Goal: Task Accomplishment & Management: Manage account settings

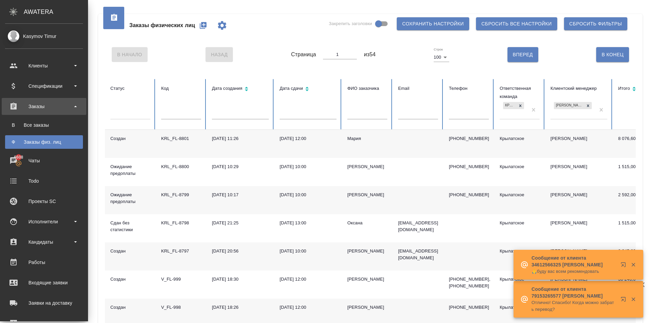
scroll to position [135, 0]
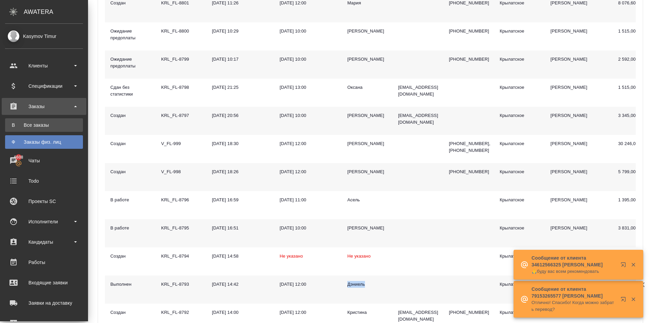
click at [46, 125] on div "Все заказы" at bounding box center [43, 125] width 71 height 7
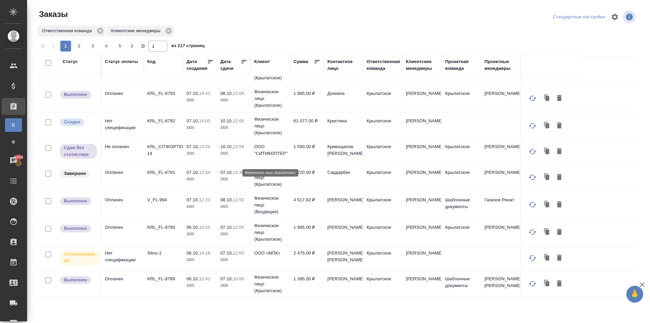
scroll to position [271, 0]
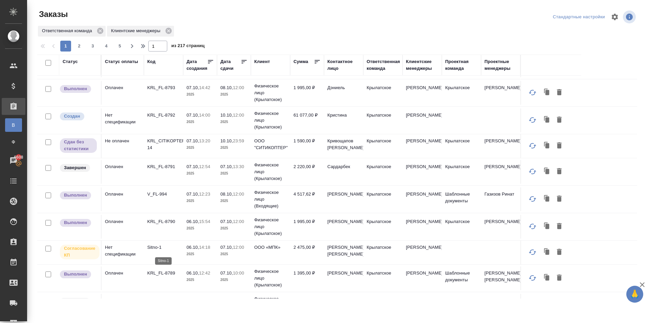
click at [150, 251] on p "Sitno-1" at bounding box center [163, 247] width 33 height 7
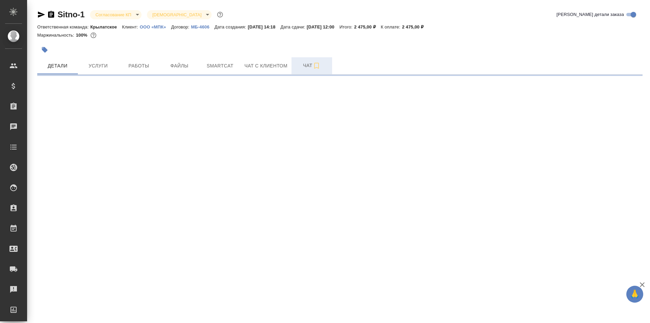
select select "RU"
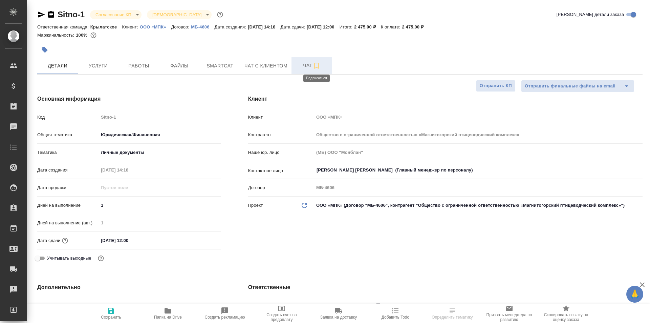
type textarea "x"
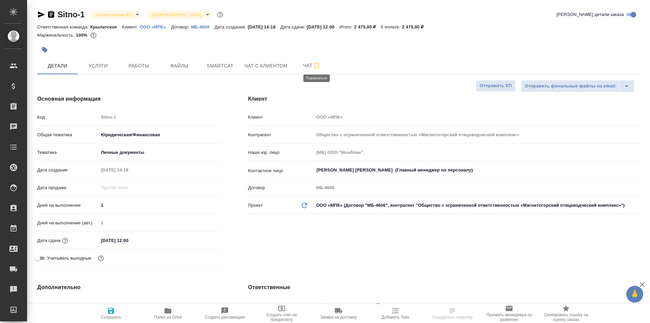
type textarea "x"
click at [296, 49] on div at bounding box center [239, 49] width 404 height 15
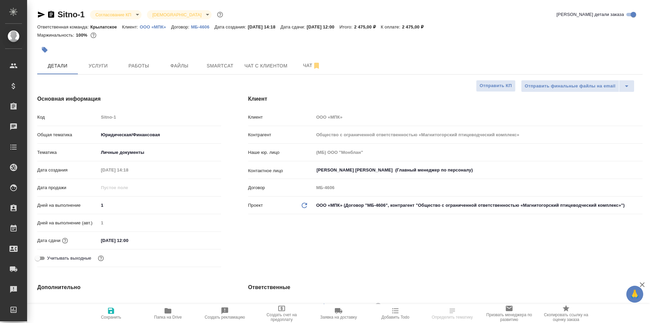
click at [154, 26] on p "ООО «МПК»" at bounding box center [156, 26] width 32 height 5
type textarea "x"
select select "RU"
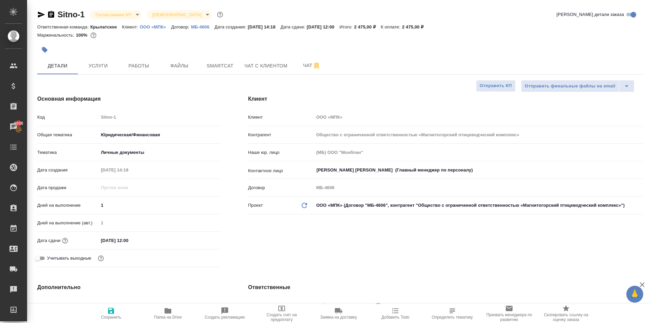
type textarea "x"
drag, startPoint x: 35, startPoint y: 12, endPoint x: 41, endPoint y: 14, distance: 6.5
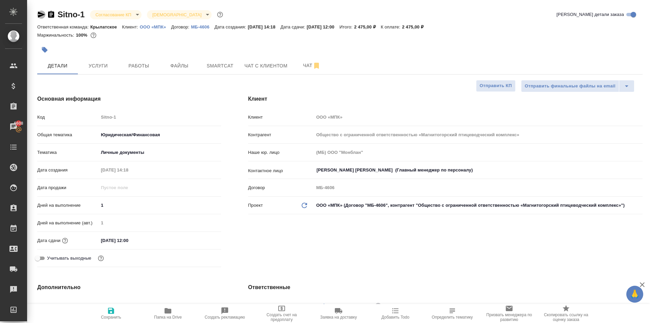
click at [42, 14] on icon "button" at bounding box center [41, 15] width 7 height 6
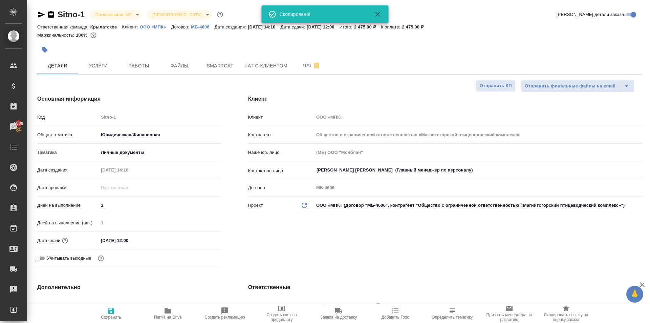
type textarea "x"
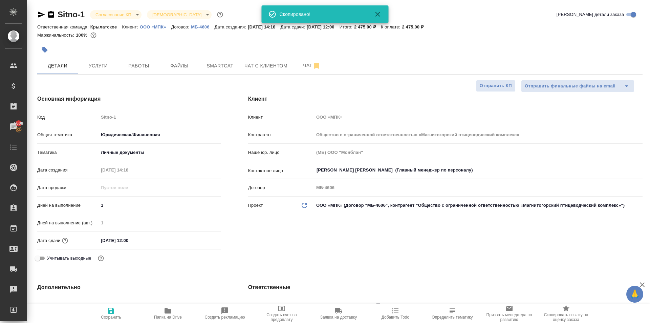
type textarea "x"
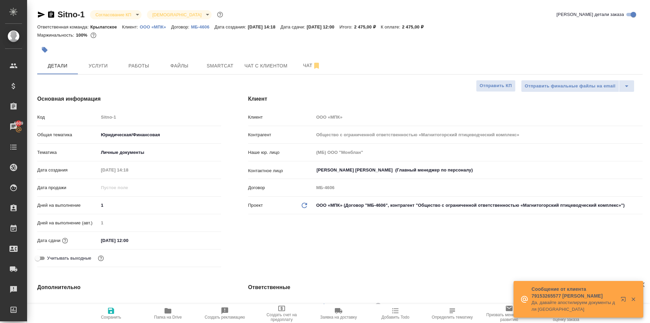
type textarea "x"
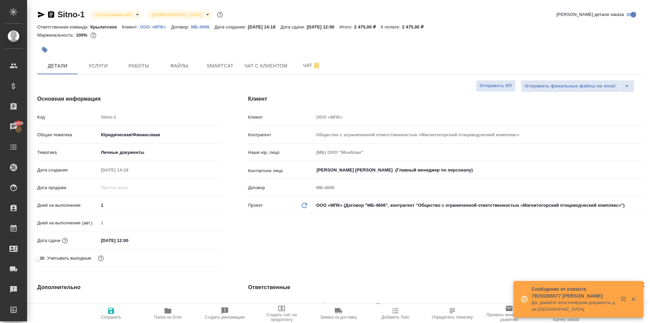
type textarea "x"
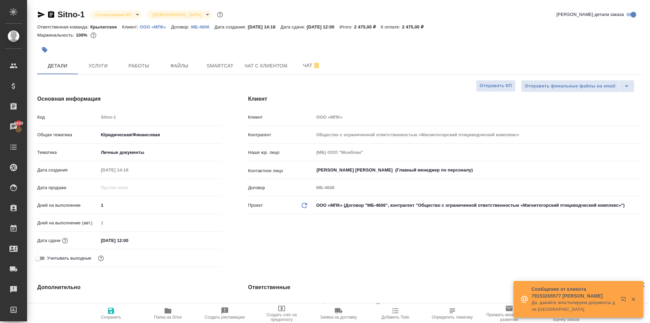
type textarea "x"
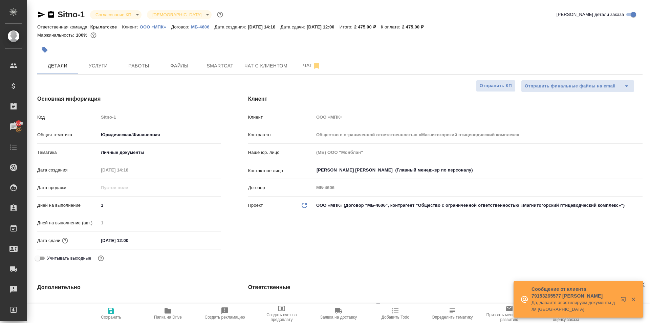
type textarea "x"
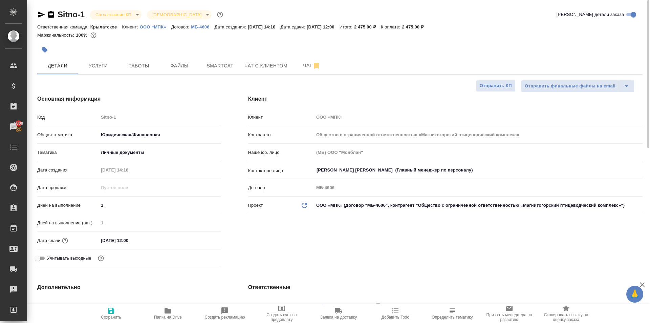
type textarea "x"
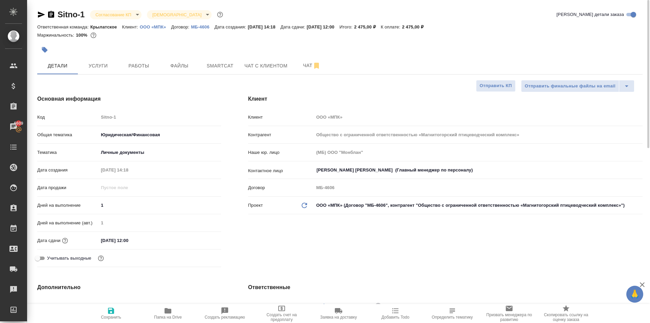
type textarea "x"
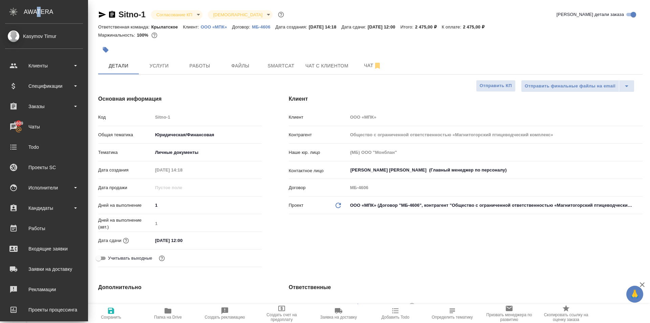
drag, startPoint x: 38, startPoint y: 13, endPoint x: 43, endPoint y: 13, distance: 4.4
click at [42, 13] on div "AWATERA" at bounding box center [56, 12] width 64 height 14
type textarea "x"
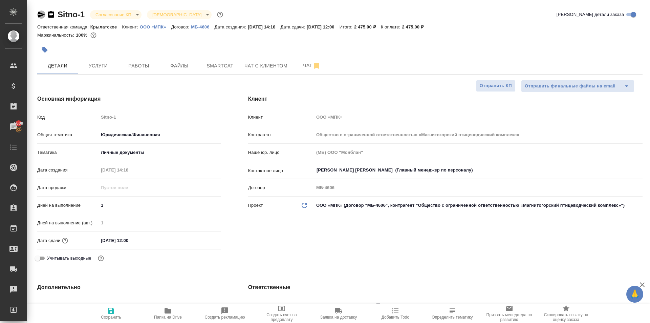
click at [40, 16] on icon "button" at bounding box center [41, 15] width 7 height 6
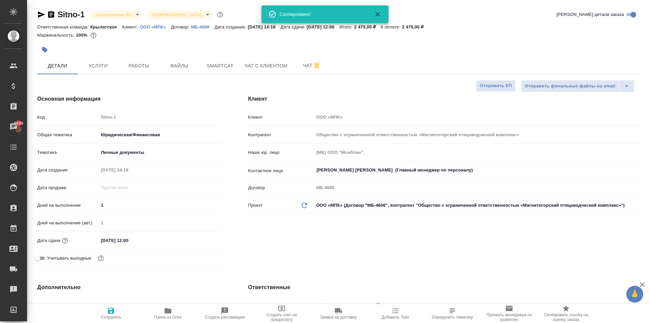
type textarea "x"
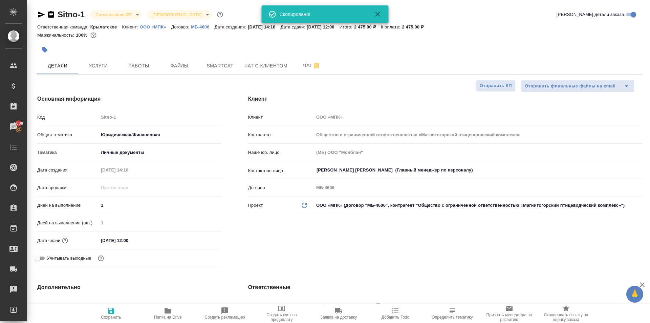
type textarea "x"
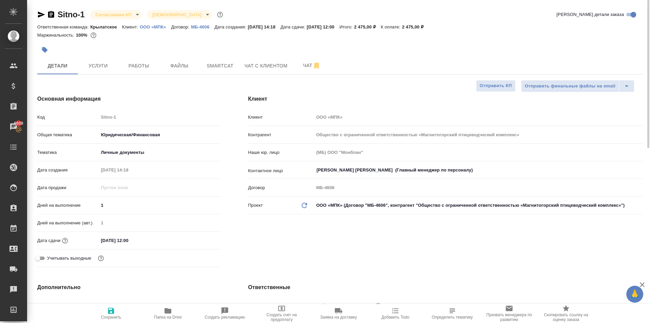
click at [242, 178] on div "Клиент Клиент ООО «МПК» Контрагент Общество с ограниченной ответственностью «Ма…" at bounding box center [446, 182] width 422 height 202
type textarea "x"
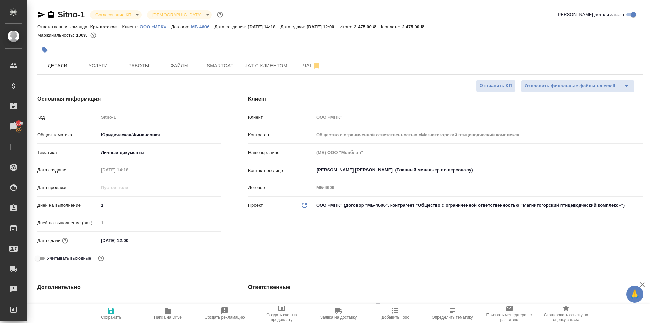
type textarea "x"
click at [225, 48] on div at bounding box center [239, 49] width 404 height 15
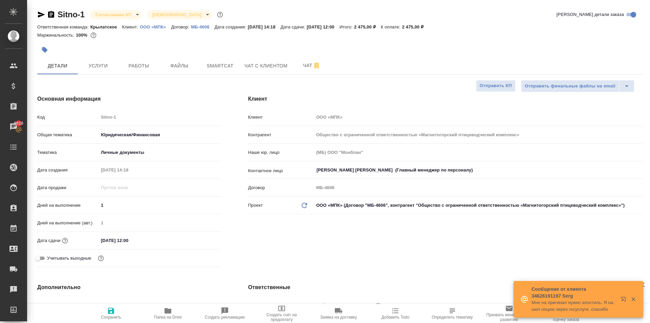
type textarea "x"
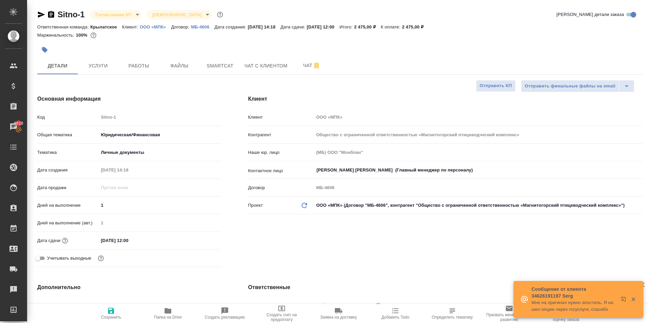
type textarea "x"
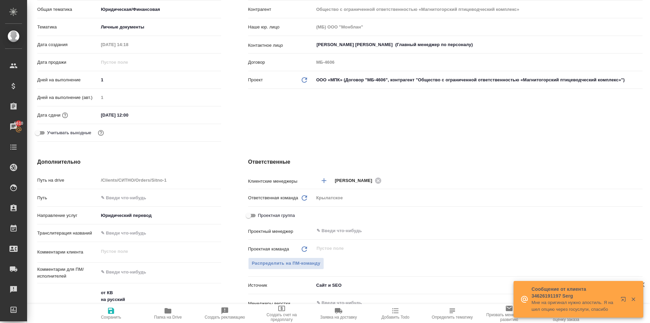
scroll to position [69, 0]
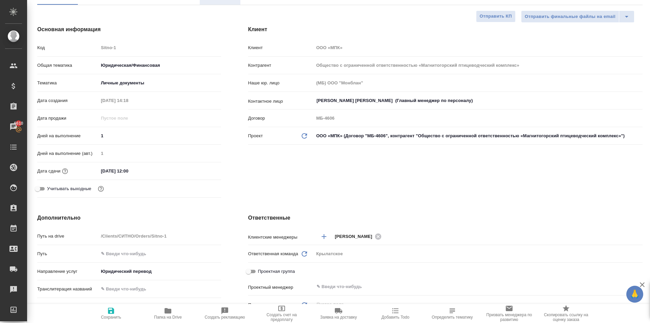
type textarea "x"
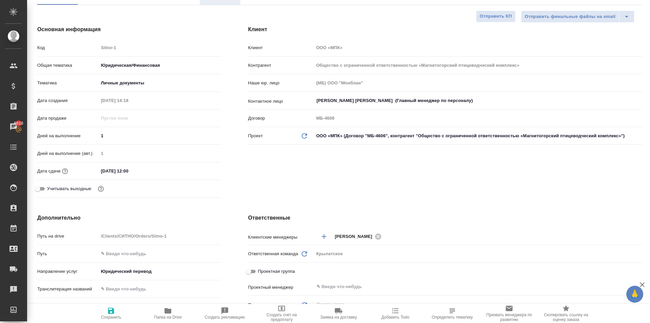
type textarea "x"
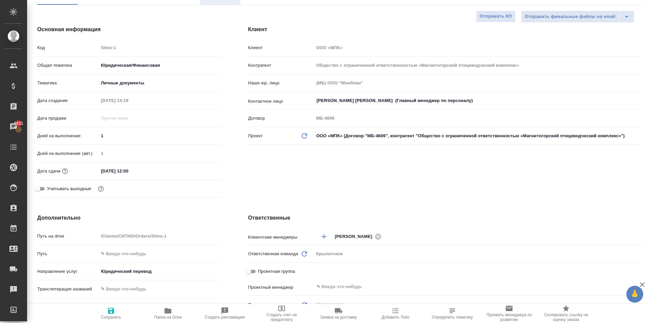
type textarea "x"
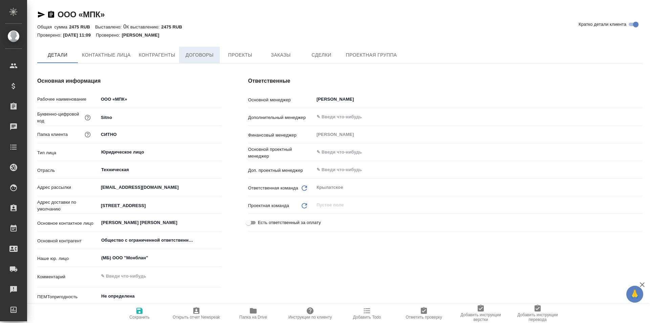
click at [200, 58] on span "Договоры" at bounding box center [199, 55] width 33 height 8
type textarea "x"
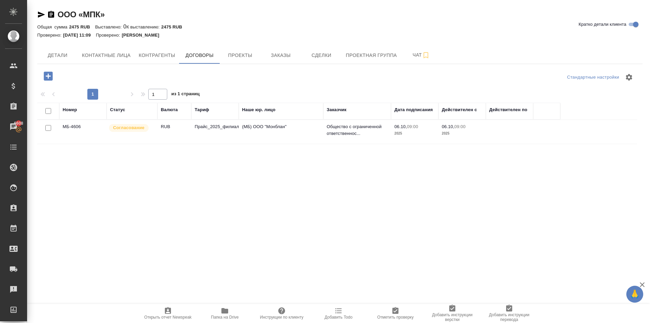
click at [227, 130] on td "Прайс_2025_филиалы" at bounding box center [214, 132] width 47 height 24
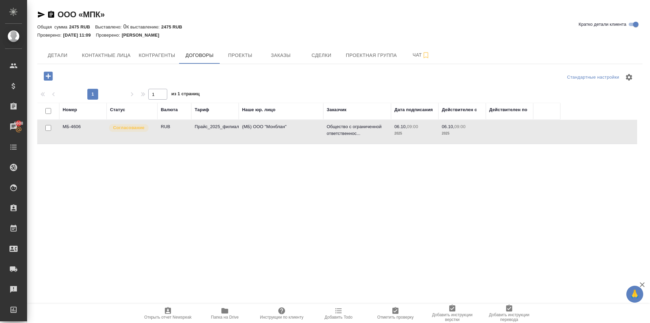
click at [227, 130] on td "Прайс_2025_филиалы" at bounding box center [214, 132] width 47 height 24
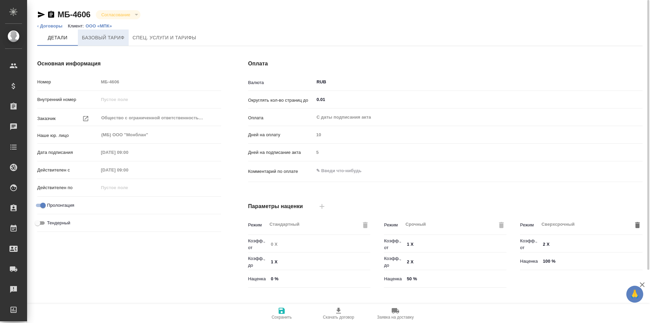
click at [123, 38] on span "Базовый тариф" at bounding box center [103, 38] width 43 height 8
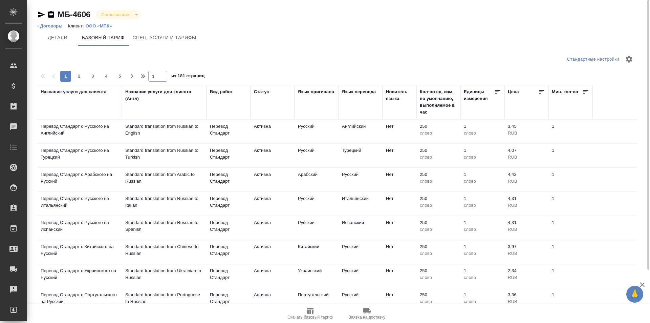
drag, startPoint x: 158, startPoint y: 39, endPoint x: 269, endPoint y: 41, distance: 111.1
click at [269, 41] on div "[PERSON_NAME] [PERSON_NAME]. услуги и тарифы" at bounding box center [340, 37] width 606 height 16
click at [56, 40] on span "Детали" at bounding box center [57, 38] width 33 height 8
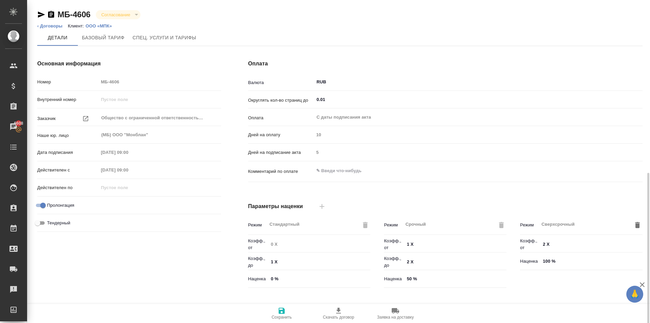
scroll to position [138, 0]
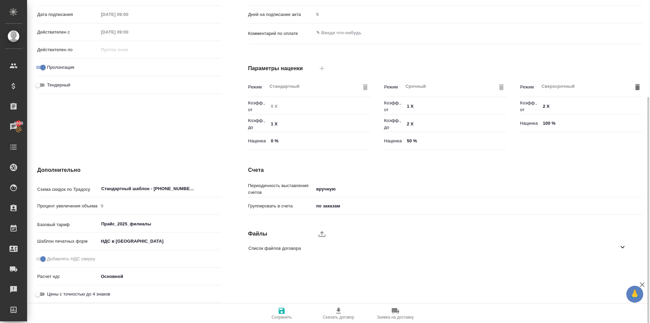
click at [254, 258] on ul "Список файлов договора" at bounding box center [440, 247] width 395 height 21
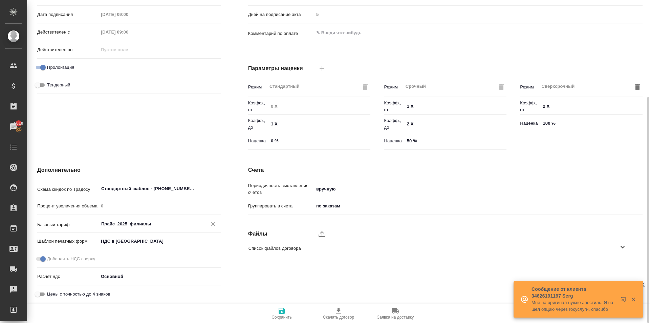
click at [133, 225] on input "Прайс_2025_филиалы" at bounding box center [149, 224] width 96 height 8
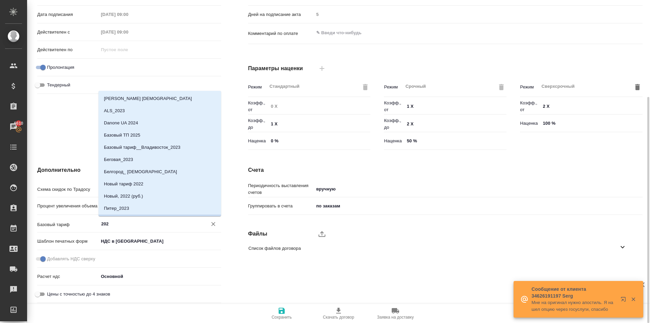
scroll to position [11, 0]
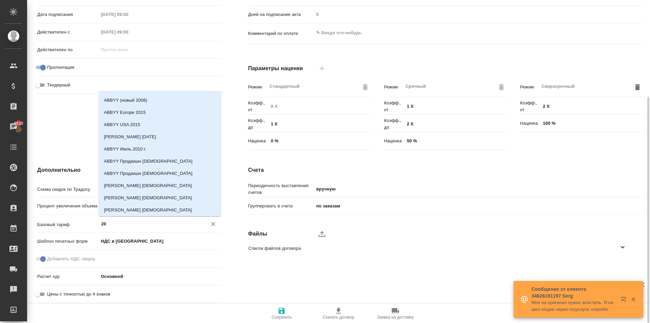
type input "2"
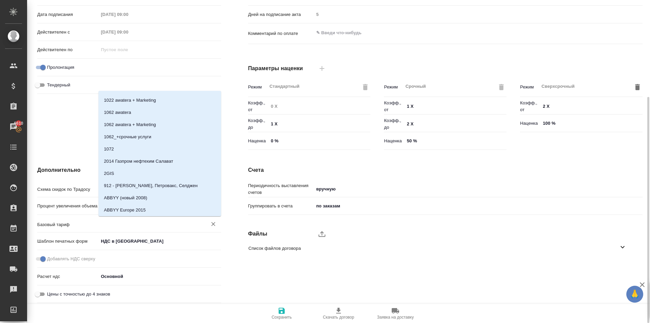
type textarea "x"
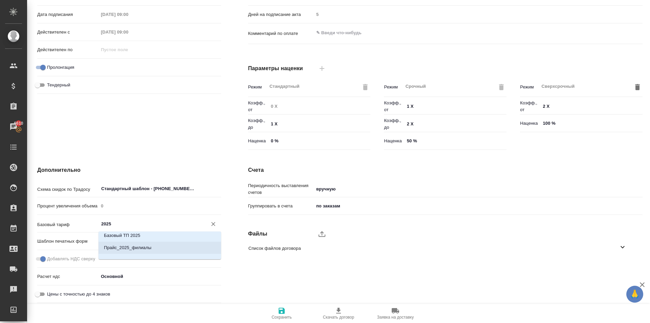
scroll to position [0, 0]
type input "2025"
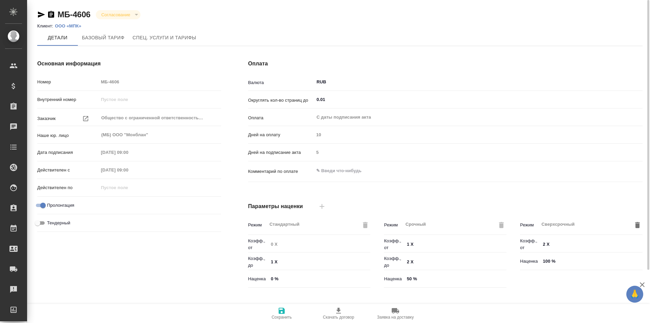
scroll to position [138, 0]
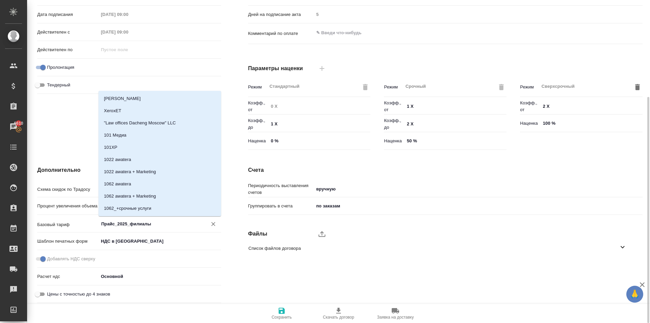
click at [131, 221] on input "Прайс_2025_филиалы" at bounding box center [149, 224] width 96 height 8
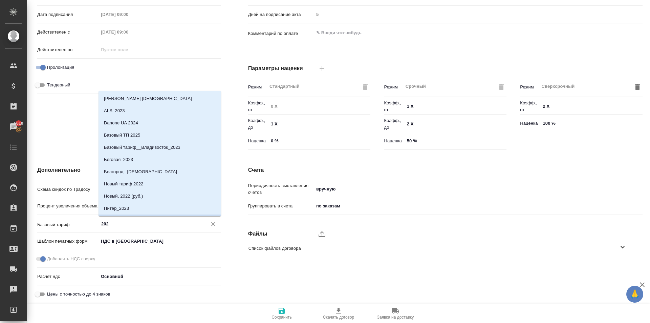
scroll to position [11, 0]
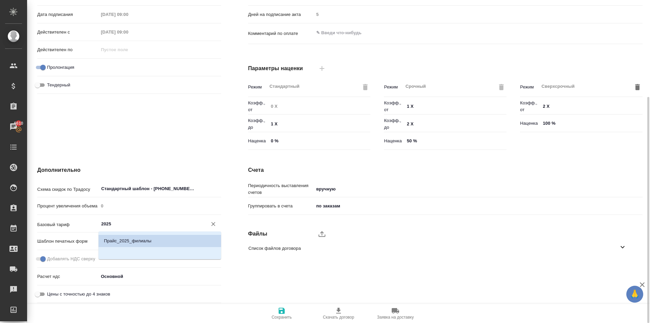
type input "2025"
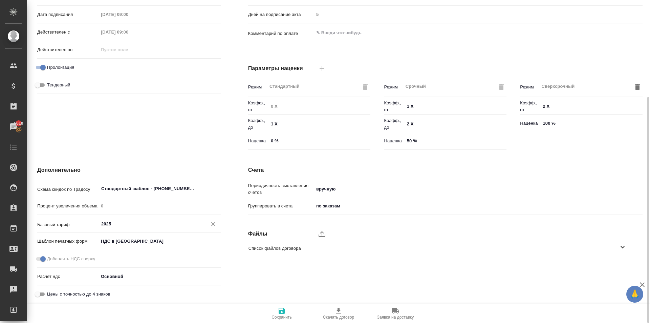
click at [123, 224] on input "2025" at bounding box center [149, 224] width 96 height 8
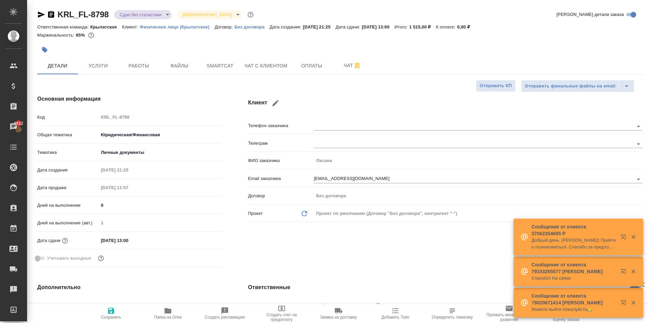
select select "RU"
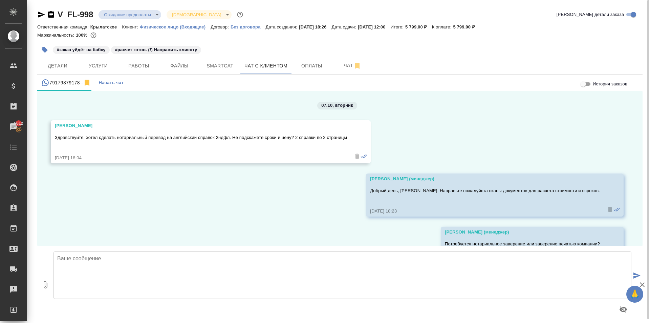
scroll to position [627, 0]
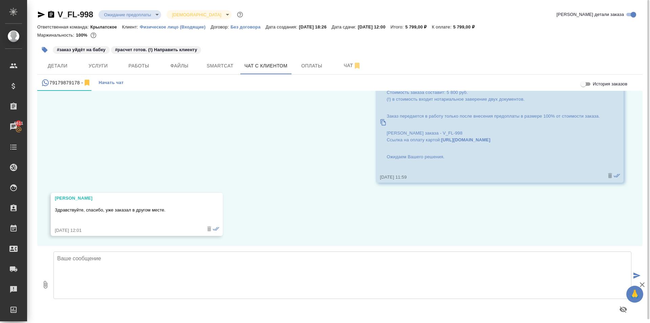
click at [144, 212] on p "Здравствуйте, спасибо, уже заказал в другом месте." at bounding box center [127, 210] width 144 height 7
copy p "Здравствуйте, спасибо, уже заказал в другом месте."
click at [66, 67] on span "Детали" at bounding box center [57, 66] width 33 height 8
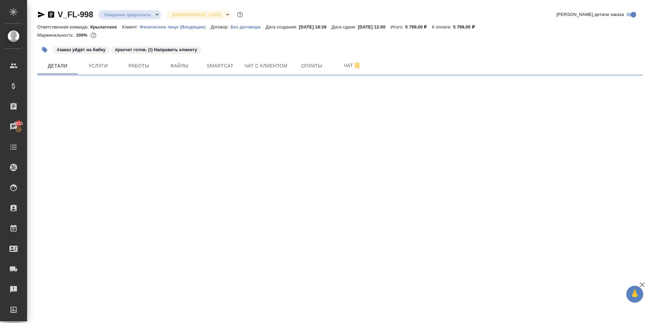
select select "RU"
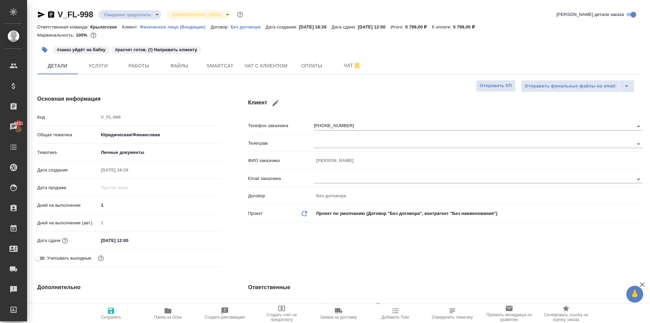
type textarea "x"
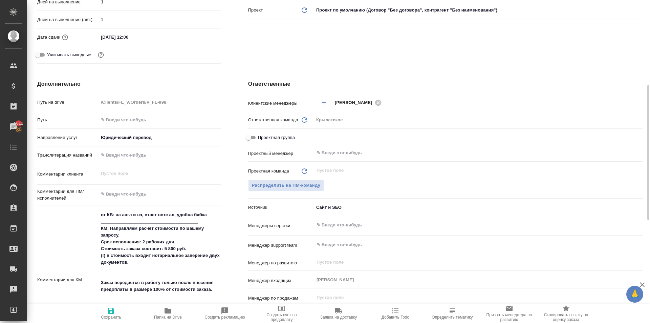
scroll to position [406, 0]
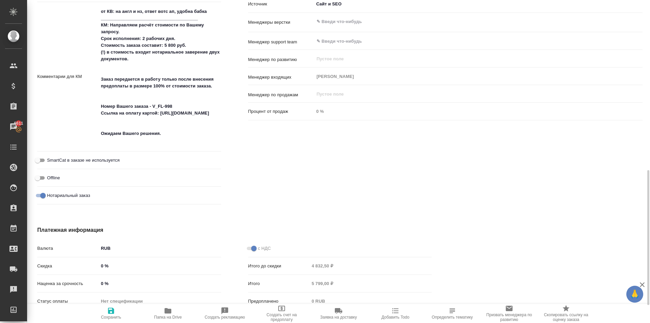
type textarea "x"
click at [209, 145] on textarea "от КВ: на англ и нз, ответ вотс ап, удобна бабка ______________________________…" at bounding box center [160, 76] width 123 height 140
drag, startPoint x: 171, startPoint y: 134, endPoint x: 111, endPoint y: 26, distance: 123.3
click at [111, 26] on textarea "от КВ: на англ и нз, ответ вотс ап, удобна бабка ______________________________…" at bounding box center [160, 76] width 122 height 140
paste textarea "дравствуйте, спасибо, уже заказал в другом месте."
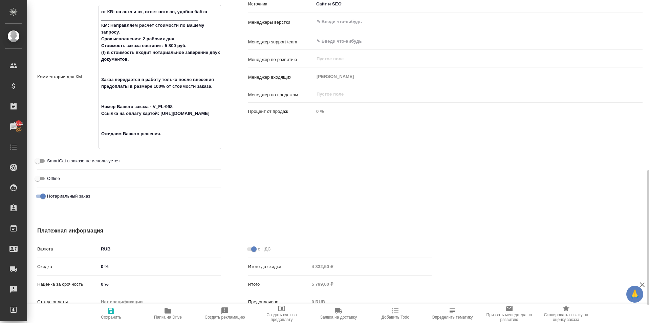
type textarea "x"
type textarea "от КВ: на англ и нз, ответ вотс ап, удобна бабка ______________________________…"
type textarea "x"
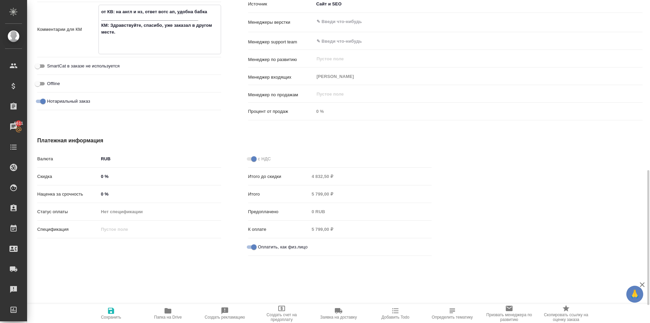
type textarea "от КВ: на англ и нз, ответ вотс ап, удобна бабка ______________________________…"
type textarea "x"
click at [97, 307] on span "Сохранить" at bounding box center [111, 313] width 49 height 13
type textarea "x"
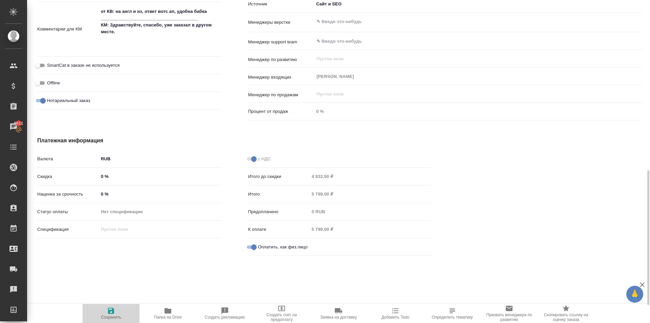
type textarea "x"
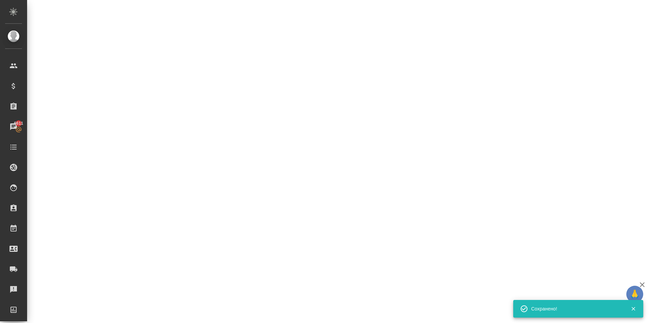
select select "RU"
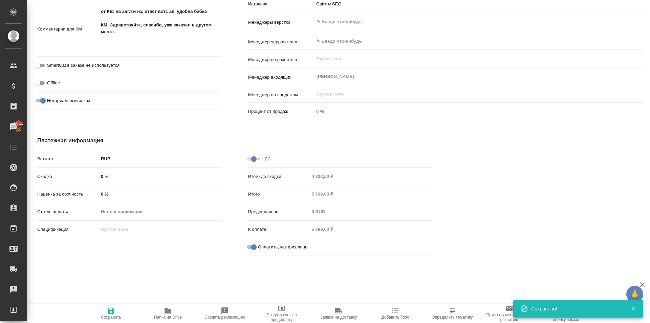
type textarea "x"
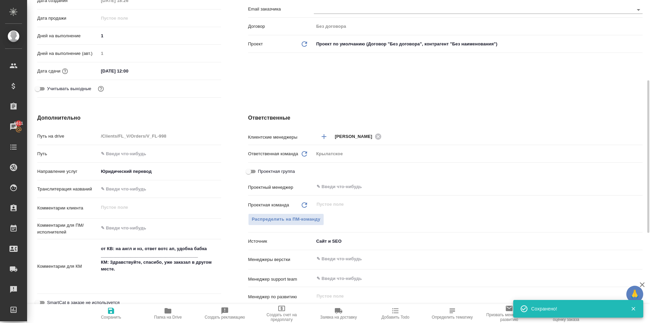
scroll to position [0, 0]
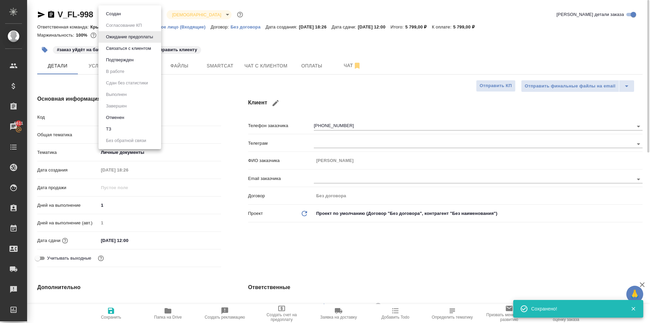
click at [132, 15] on body "🙏 .cls-1 fill:#fff; AWATERA Kasymov Timur Клиенты Спецификации Заказы 6611 Чаты…" at bounding box center [325, 161] width 650 height 323
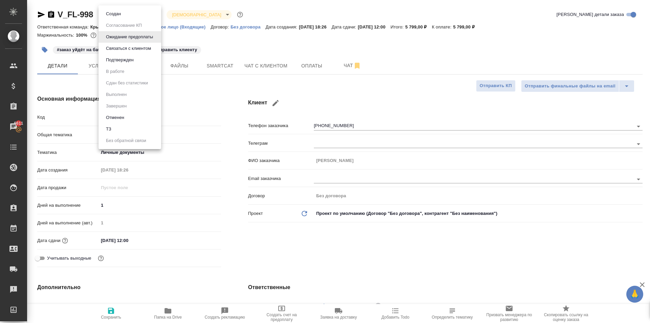
click at [117, 118] on button "Отменен" at bounding box center [115, 117] width 22 height 7
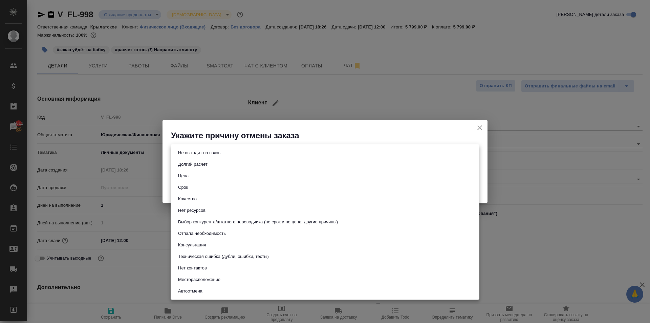
click at [196, 154] on body "🙏 .cls-1 fill:#fff; AWATERA Kasymov Timur Клиенты Спецификации Заказы 6611 Чаты…" at bounding box center [325, 161] width 650 height 323
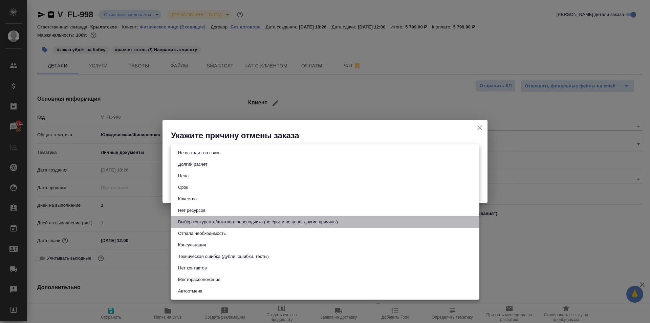
click at [241, 223] on button "Выбор конкурента/штатного переводчика (не срок и не цена, другие причины)" at bounding box center [258, 221] width 164 height 7
type input "choiceOfStaffOrCompetitor"
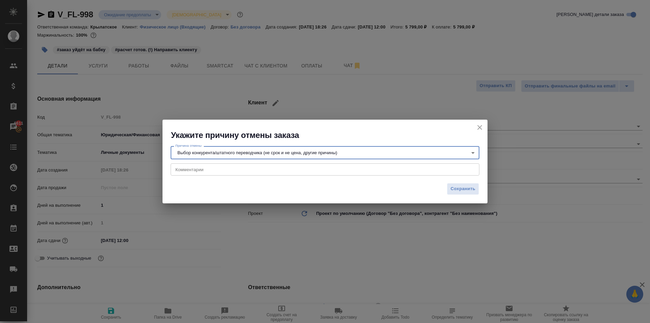
click at [222, 164] on div "x Комментарии" at bounding box center [325, 169] width 309 height 12
paste textarea "Здравствуйте, спасибо, уже заказал в другом месте."
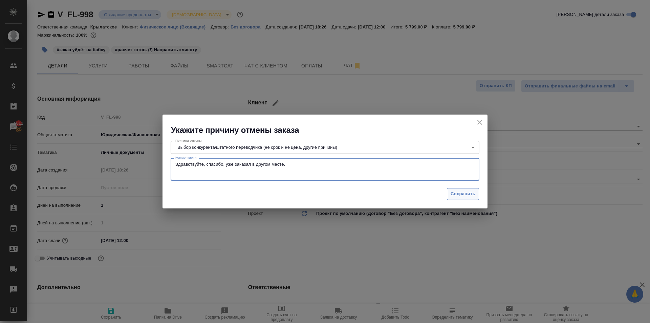
type textarea "Здравствуйте, спасибо, уже заказал в другом месте."
click at [475, 199] on button "Сохранить" at bounding box center [463, 194] width 32 height 12
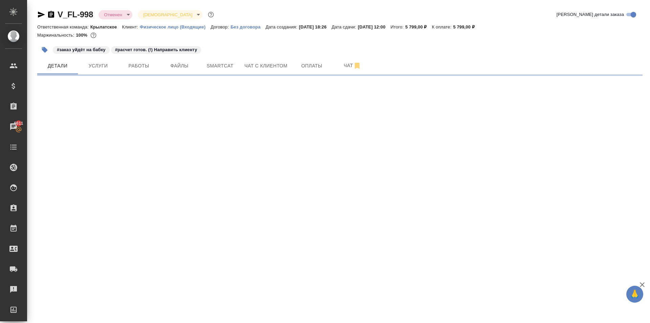
select select "RU"
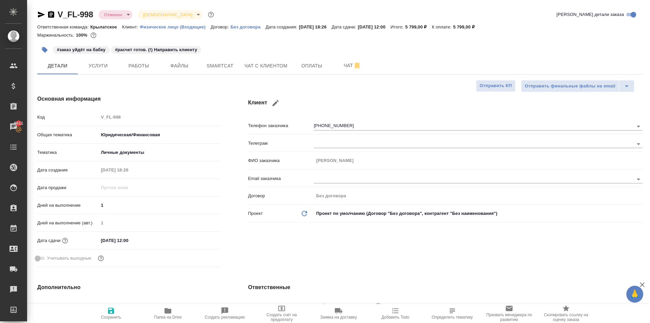
type textarea "x"
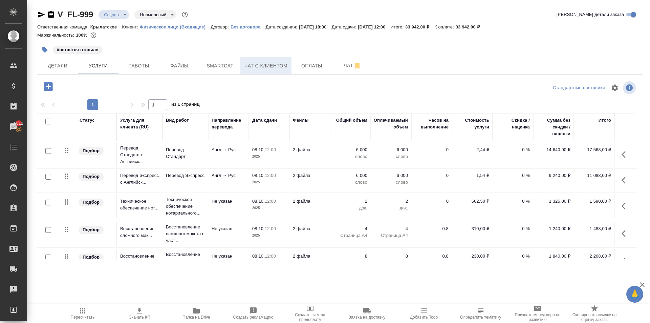
click at [277, 65] on span "Чат с клиентом" at bounding box center [266, 66] width 43 height 8
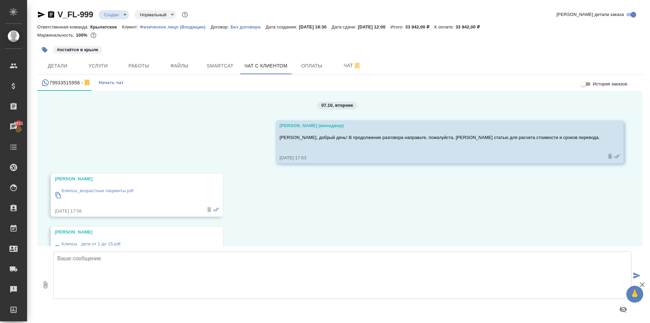
scroll to position [34, 0]
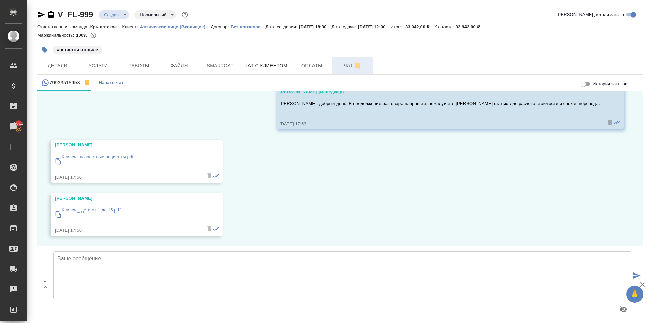
click at [346, 61] on button "Чат" at bounding box center [352, 65] width 41 height 17
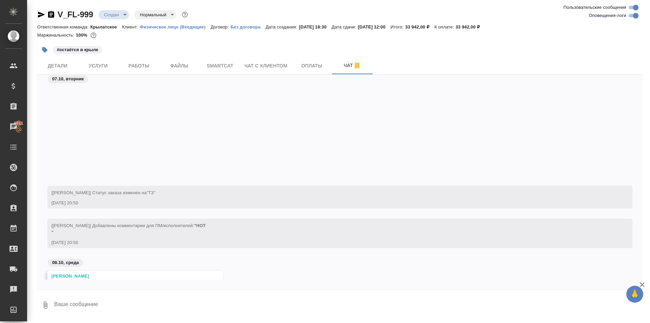
scroll to position [119, 0]
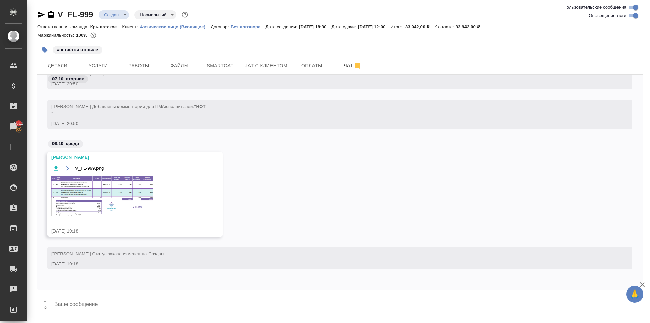
click at [84, 187] on img at bounding box center [102, 196] width 102 height 40
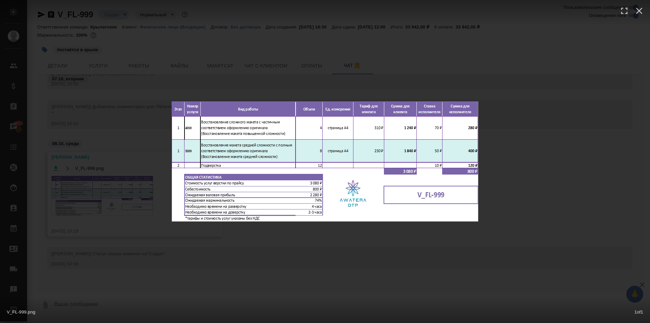
click at [335, 240] on div "V_FL-999.png 1 of 1" at bounding box center [325, 161] width 650 height 323
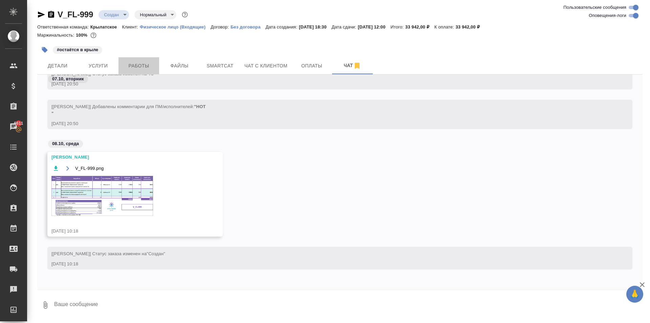
drag, startPoint x: 128, startPoint y: 61, endPoint x: 158, endPoint y: 81, distance: 36.3
click at [129, 61] on button "Работы" at bounding box center [139, 65] width 41 height 17
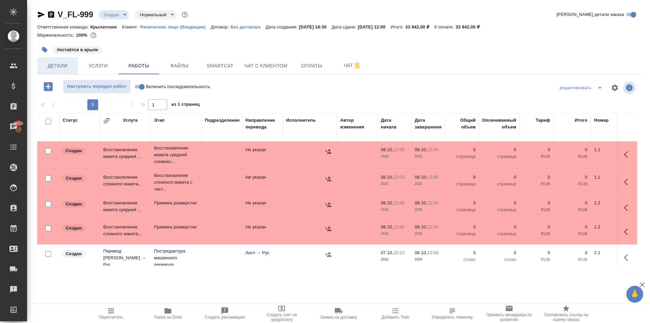
drag, startPoint x: 61, startPoint y: 76, endPoint x: 60, endPoint y: 70, distance: 5.6
click at [61, 74] on div "V_FL-999 Создан new Нормальный normal Кратко детали заказа Ответственная команд…" at bounding box center [340, 141] width 613 height 283
click at [60, 70] on button "Детали" at bounding box center [57, 65] width 41 height 17
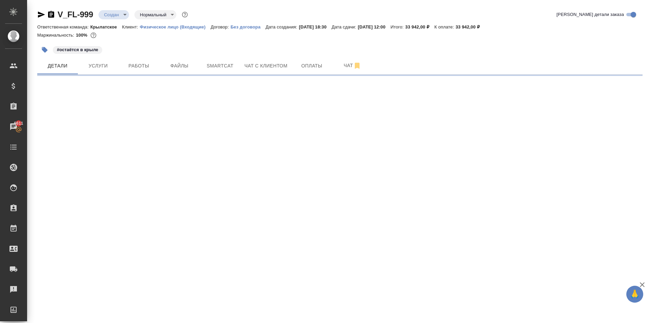
select select "RU"
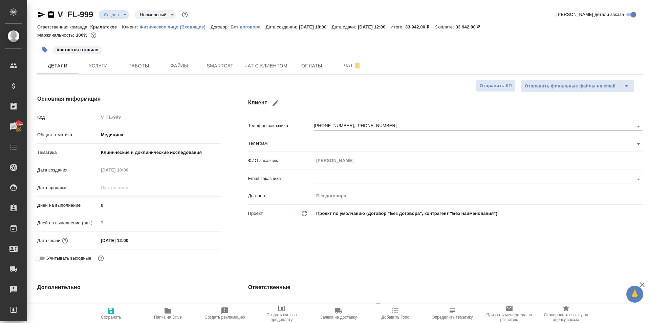
type textarea "x"
drag, startPoint x: 94, startPoint y: 60, endPoint x: 183, endPoint y: 100, distance: 97.5
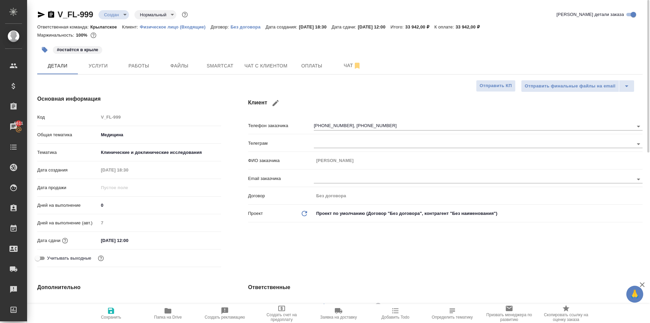
type textarea "x"
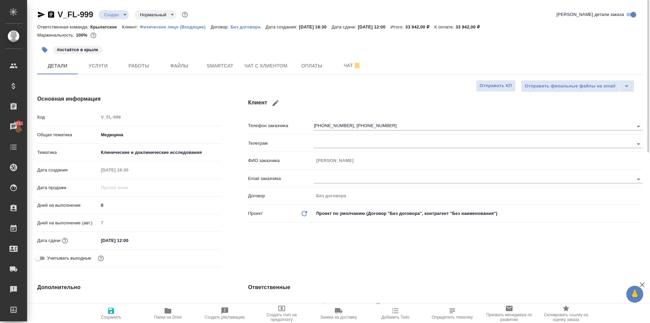
type textarea "x"
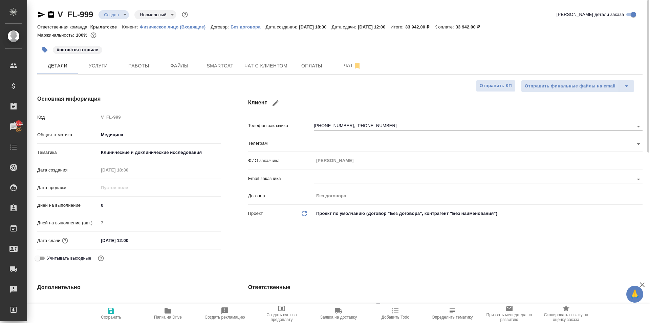
type textarea "x"
click at [38, 12] on icon "button" at bounding box center [41, 15] width 8 height 8
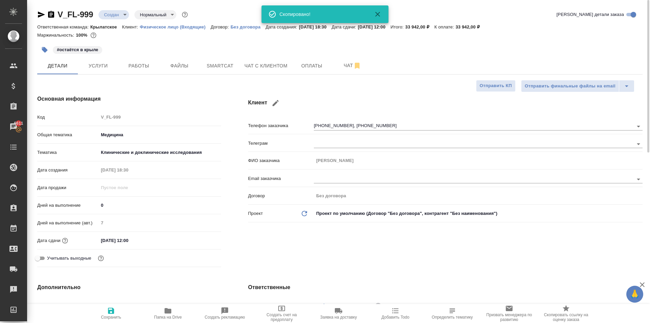
type textarea "x"
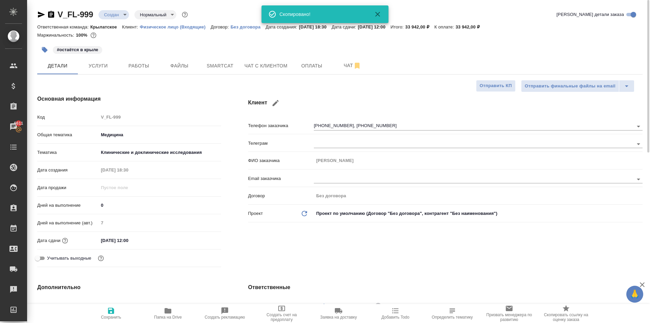
type textarea "x"
click at [101, 62] on span "Услуги" at bounding box center [98, 66] width 33 height 8
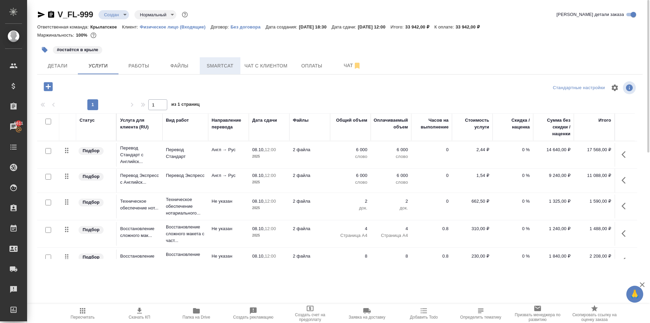
click at [220, 62] on span "Smartcat" at bounding box center [220, 66] width 33 height 8
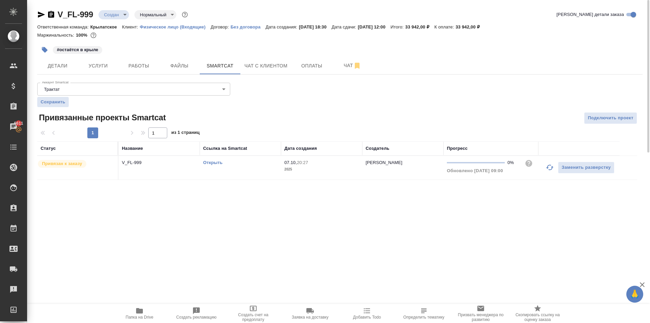
click at [208, 162] on link "Открыть" at bounding box center [212, 162] width 19 height 5
click at [144, 313] on span "Папка на Drive" at bounding box center [139, 313] width 49 height 13
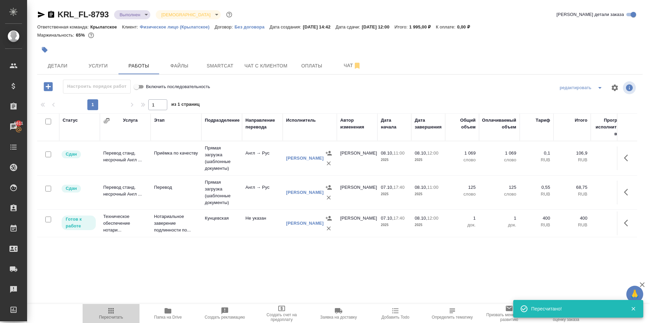
click at [112, 306] on button "Пересчитать" at bounding box center [111, 313] width 57 height 19
drag, startPoint x: 50, startPoint y: 68, endPoint x: 60, endPoint y: 76, distance: 13.2
click at [50, 68] on span "Детали" at bounding box center [57, 66] width 33 height 8
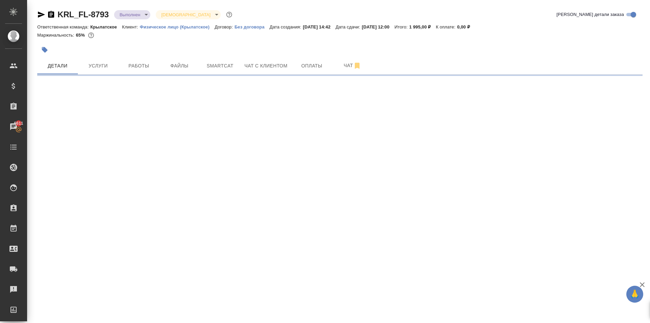
select select "RU"
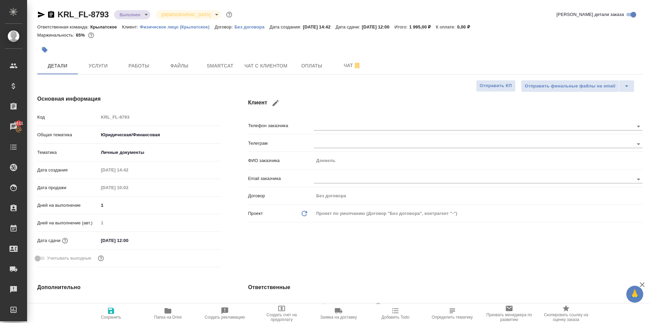
type textarea "x"
click at [123, 18] on body "🙏 .cls-1 fill:#fff; AWATERA [PERSON_NAME] Спецификации Заказы 6611 Чаты Todo Пр…" at bounding box center [325, 161] width 650 height 323
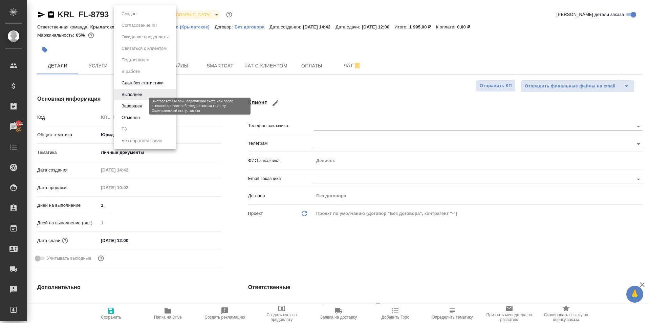
click at [132, 105] on button "Завершен" at bounding box center [132, 105] width 25 height 7
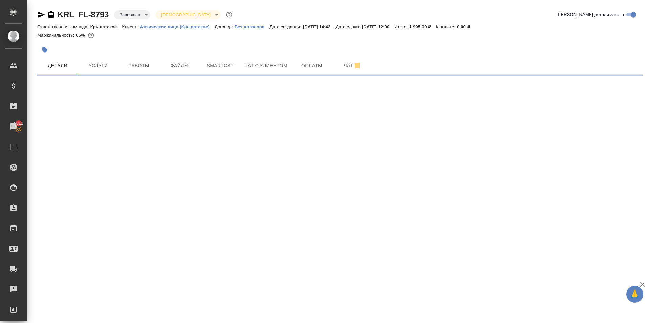
select select "RU"
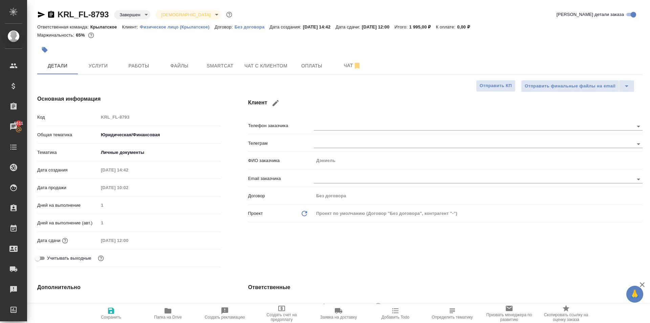
type textarea "x"
